Goal: Communication & Community: Ask a question

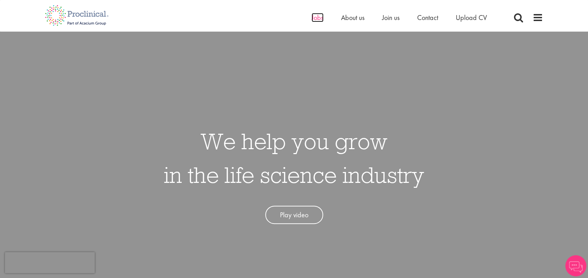
click at [318, 19] on span "Jobs" at bounding box center [318, 17] width 12 height 9
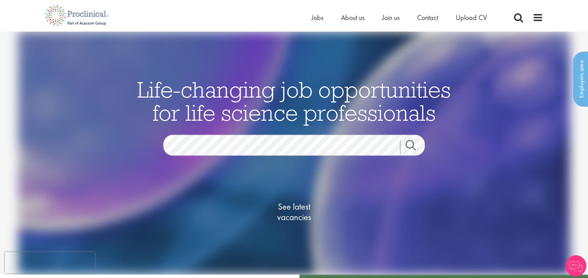
scroll to position [47, 0]
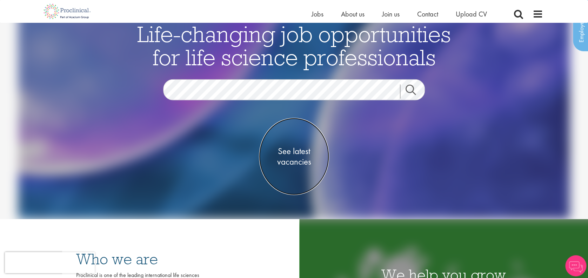
click at [286, 151] on span "See latest vacancies" at bounding box center [294, 156] width 70 height 21
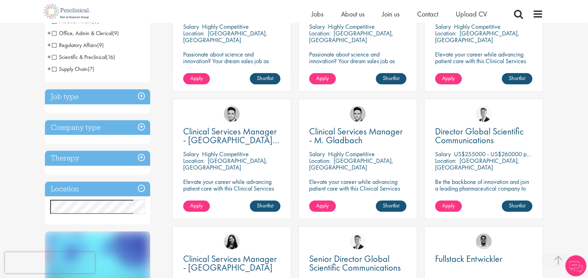
click at [107, 90] on h3 "Job type" at bounding box center [97, 96] width 105 height 15
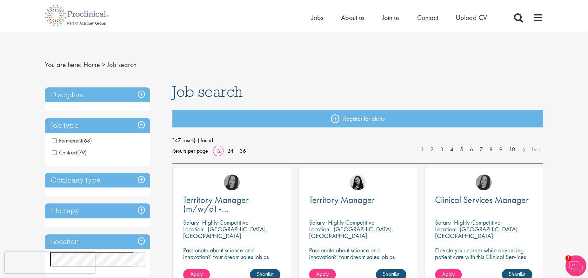
click at [54, 139] on span "Permanent" at bounding box center [67, 140] width 30 height 7
click at [53, 153] on span "Contract" at bounding box center [64, 152] width 25 height 7
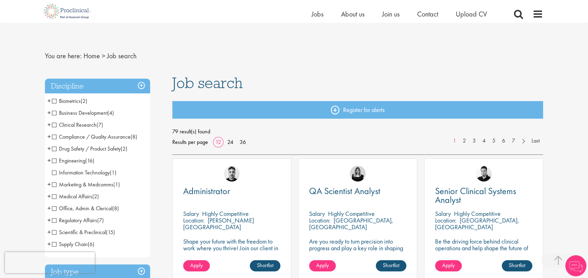
scroll to position [140, 0]
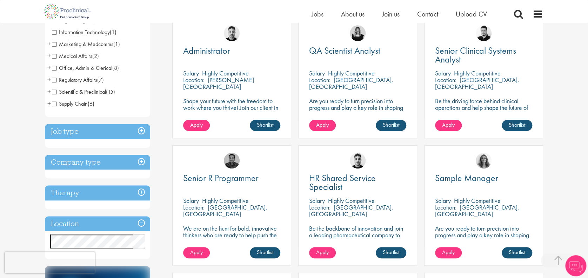
click at [92, 133] on h3 "Job type" at bounding box center [97, 131] width 105 height 15
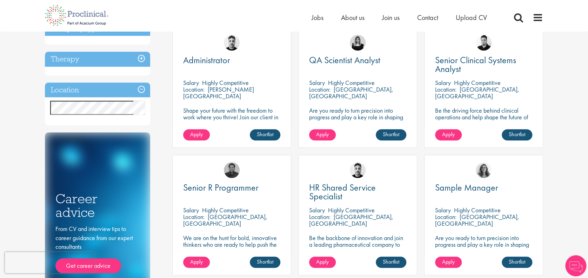
scroll to position [0, 0]
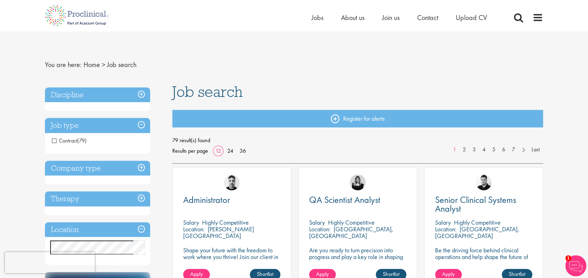
click at [56, 140] on span "Contract" at bounding box center [64, 140] width 25 height 7
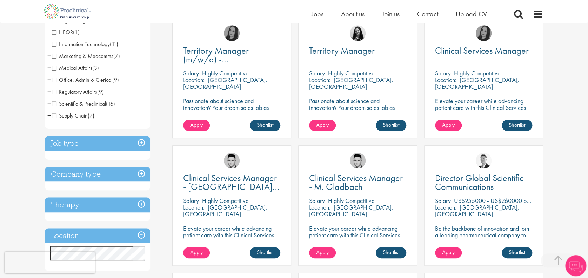
scroll to position [187, 0]
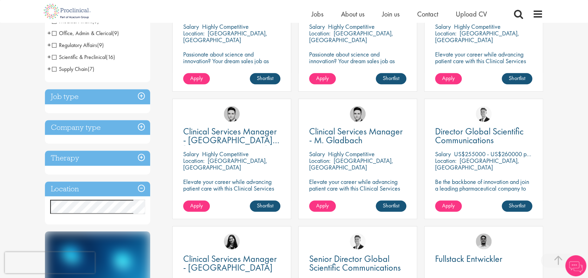
click at [143, 98] on h3 "Job type" at bounding box center [97, 96] width 105 height 15
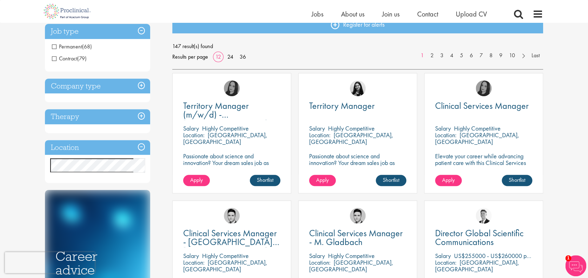
scroll to position [0, 0]
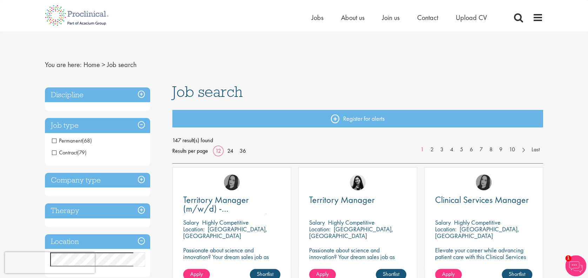
click at [477, 24] on div "Home Jobs About us Join us Contact Upload CV" at bounding box center [408, 19] width 193 height 14
click at [477, 19] on span "Upload CV" at bounding box center [471, 17] width 31 height 9
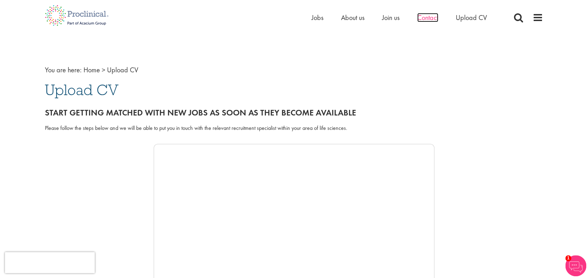
click at [429, 16] on span "Contact" at bounding box center [427, 17] width 21 height 9
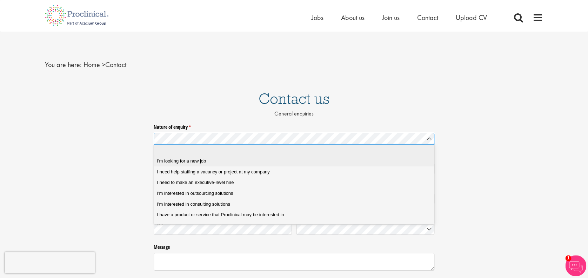
click at [197, 161] on span "I'm looking for a new job" at bounding box center [181, 161] width 49 height 6
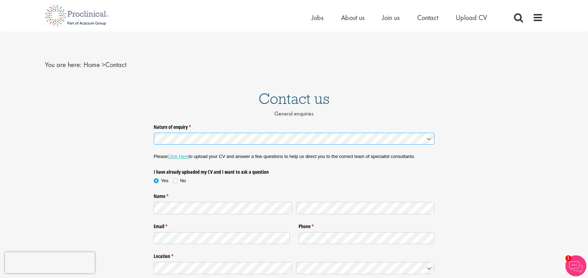
scroll to position [47, 0]
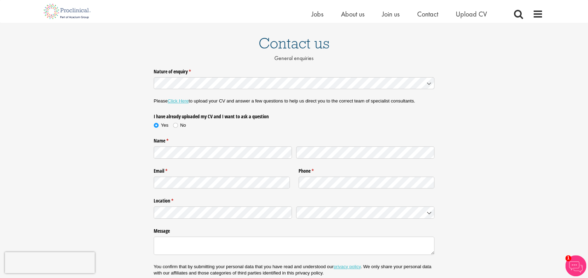
click at [175, 161] on div "Name * (required)" at bounding box center [294, 148] width 281 height 30
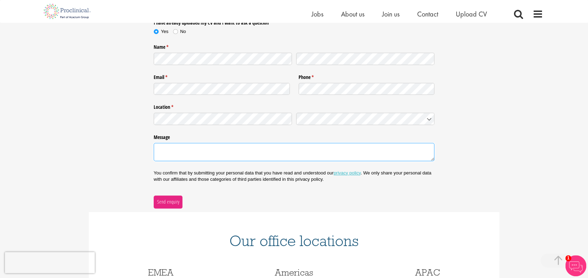
click at [198, 150] on textarea "Message" at bounding box center [294, 152] width 281 height 18
click at [181, 152] on textarea "Message" at bounding box center [294, 152] width 281 height 18
paste textarea "Dear concern, I hope this message finds you well. I am writing to express my in…"
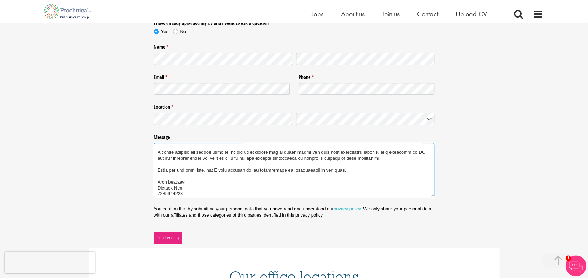
type textarea "Dear concern, I hope this message finds you well. I am writing to express my in…"
click at [164, 234] on span "Send enquiry" at bounding box center [168, 238] width 23 height 8
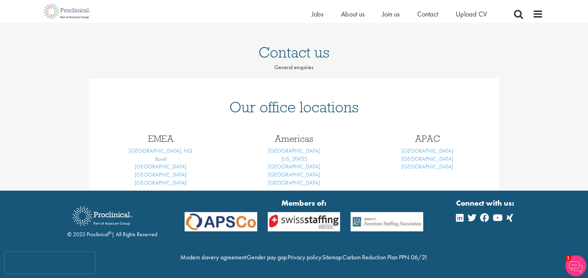
scroll to position [53, 0]
